Goal: Find specific page/section: Find specific page/section

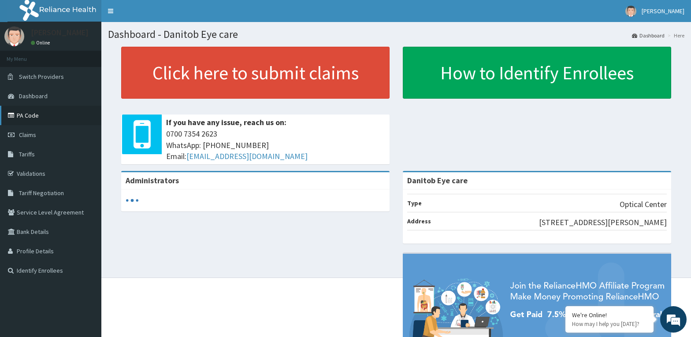
click at [84, 115] on link "PA Code" at bounding box center [50, 115] width 101 height 19
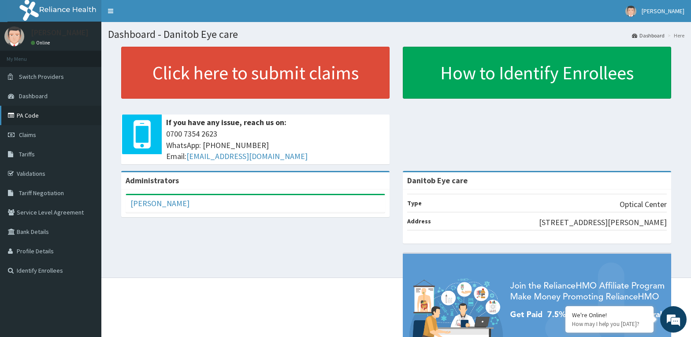
click at [49, 114] on link "PA Code" at bounding box center [50, 115] width 101 height 19
